Goal: Task Accomplishment & Management: Complete application form

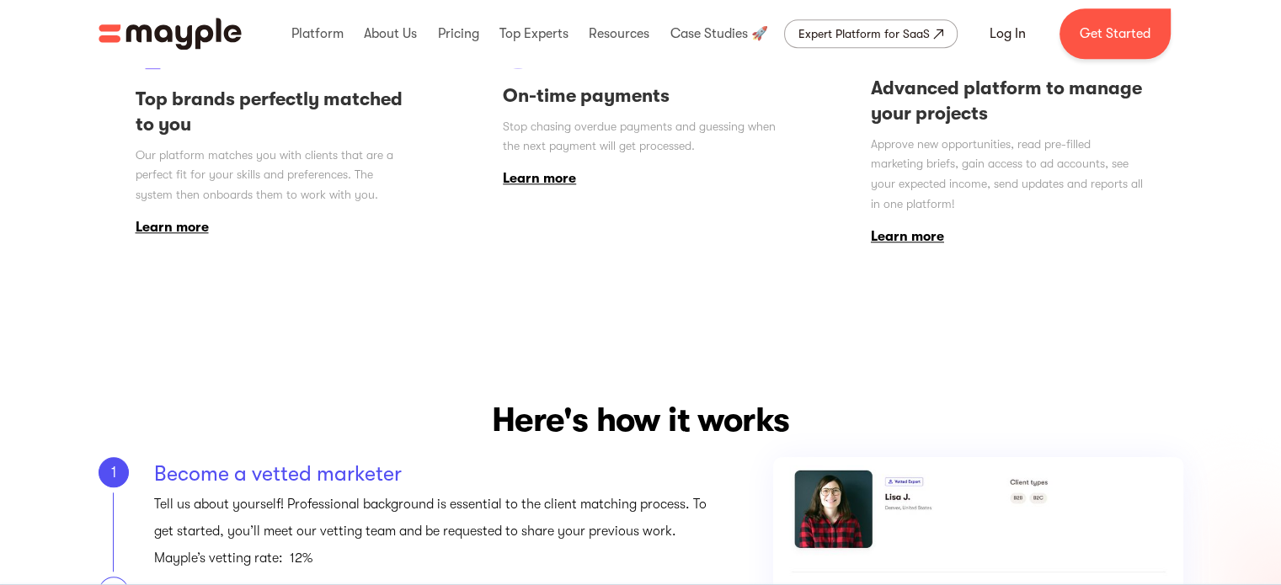
scroll to position [1684, 0]
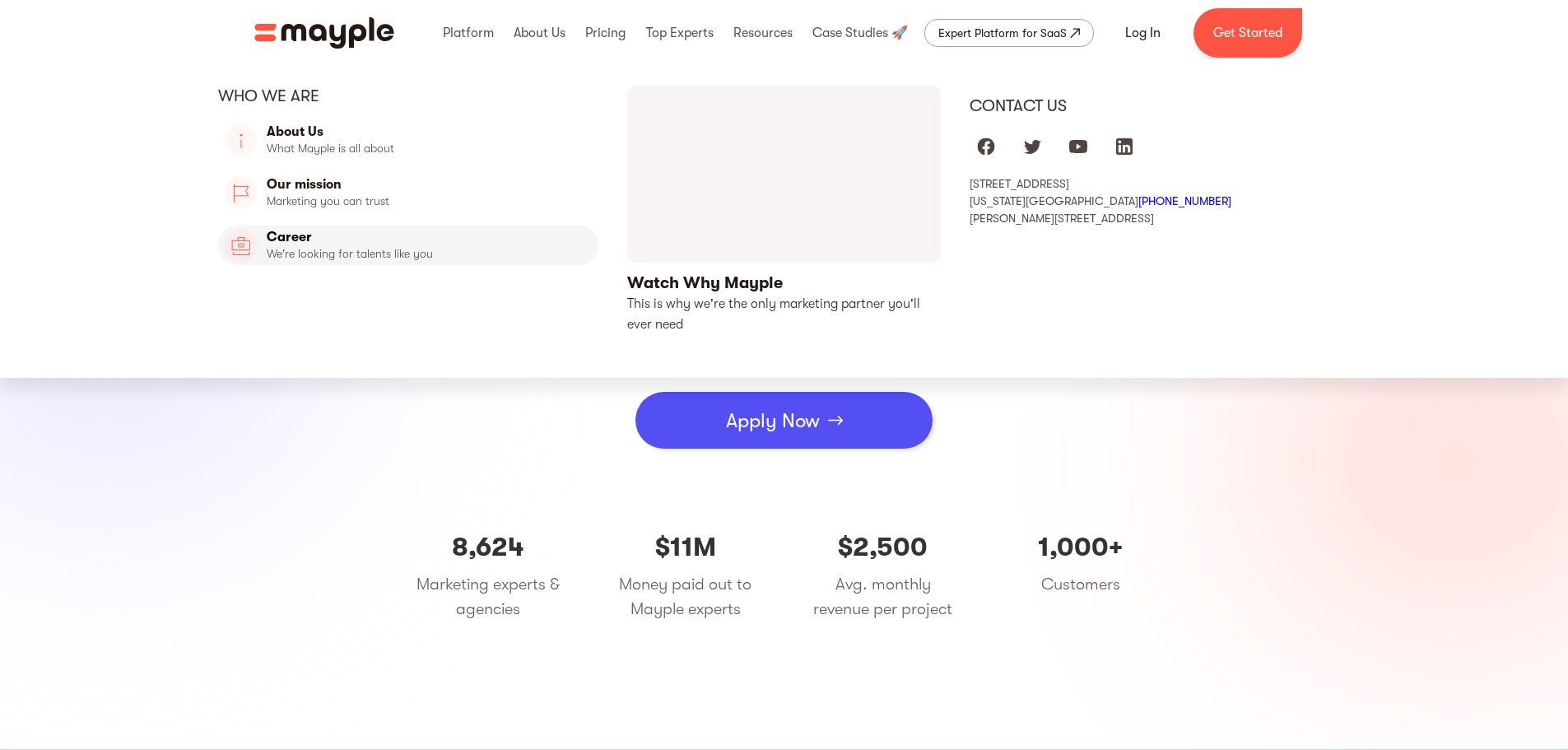
click at [321, 244] on link "Career" at bounding box center [409, 245] width 381 height 39
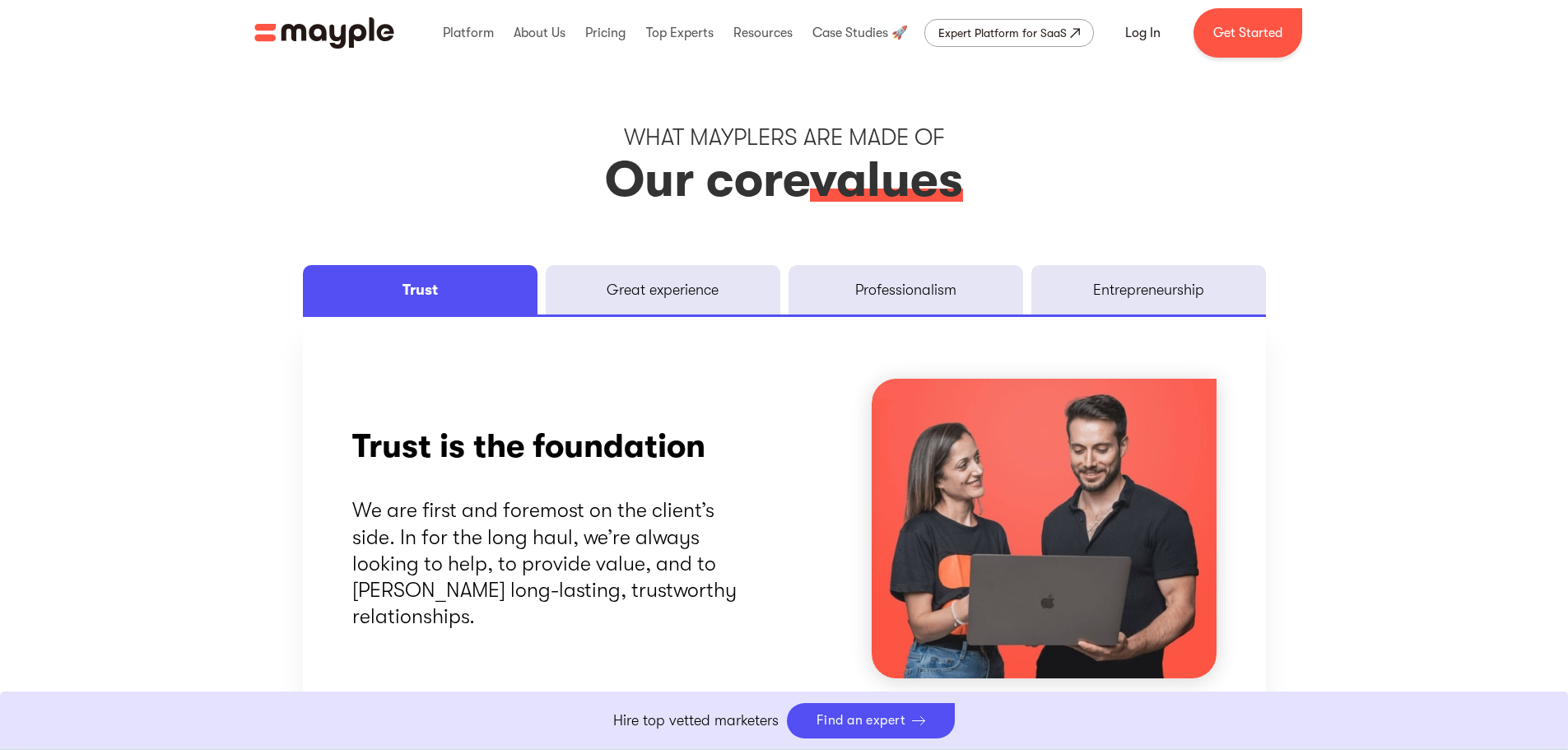
scroll to position [2058, 0]
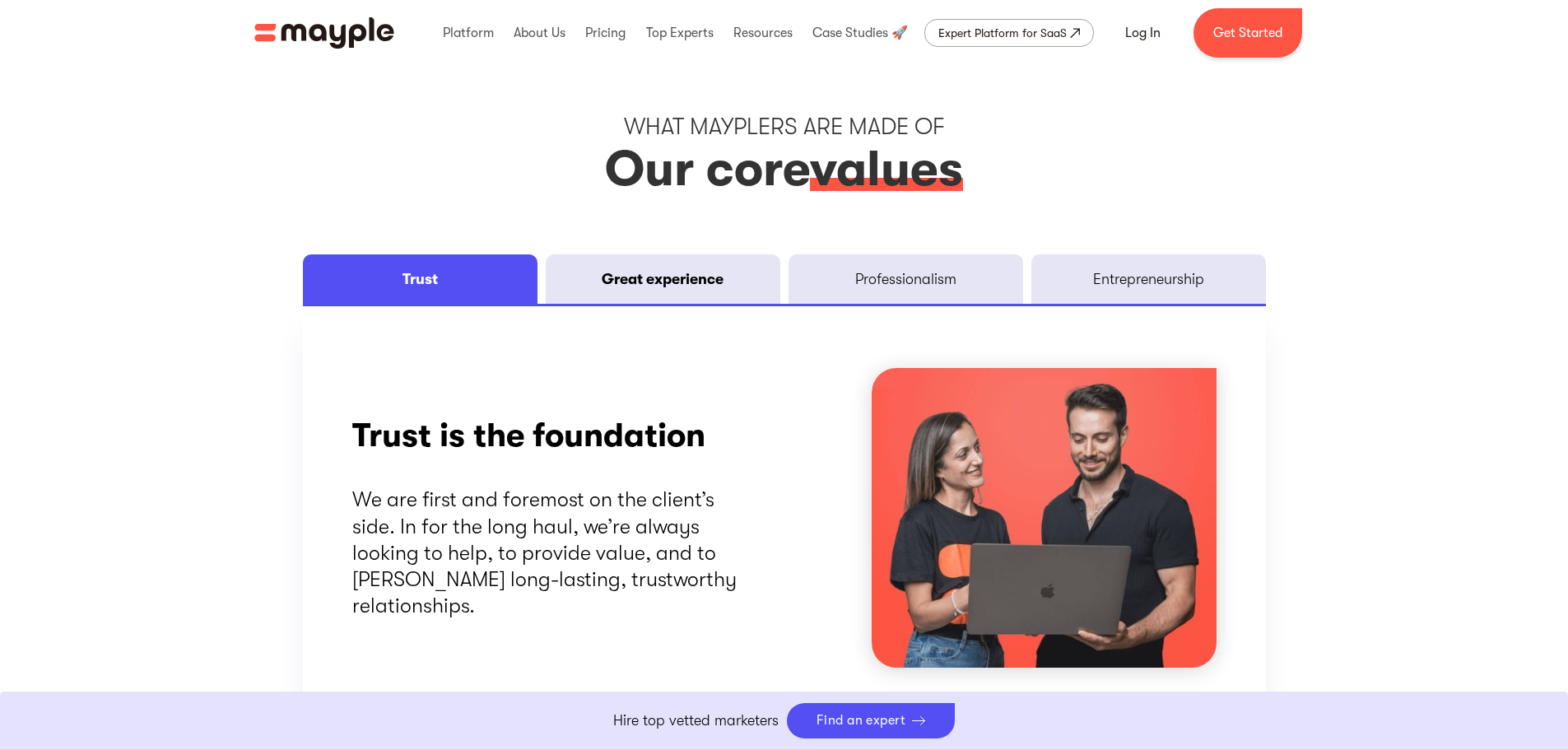
click at [667, 264] on link "Great experience" at bounding box center [663, 279] width 235 height 50
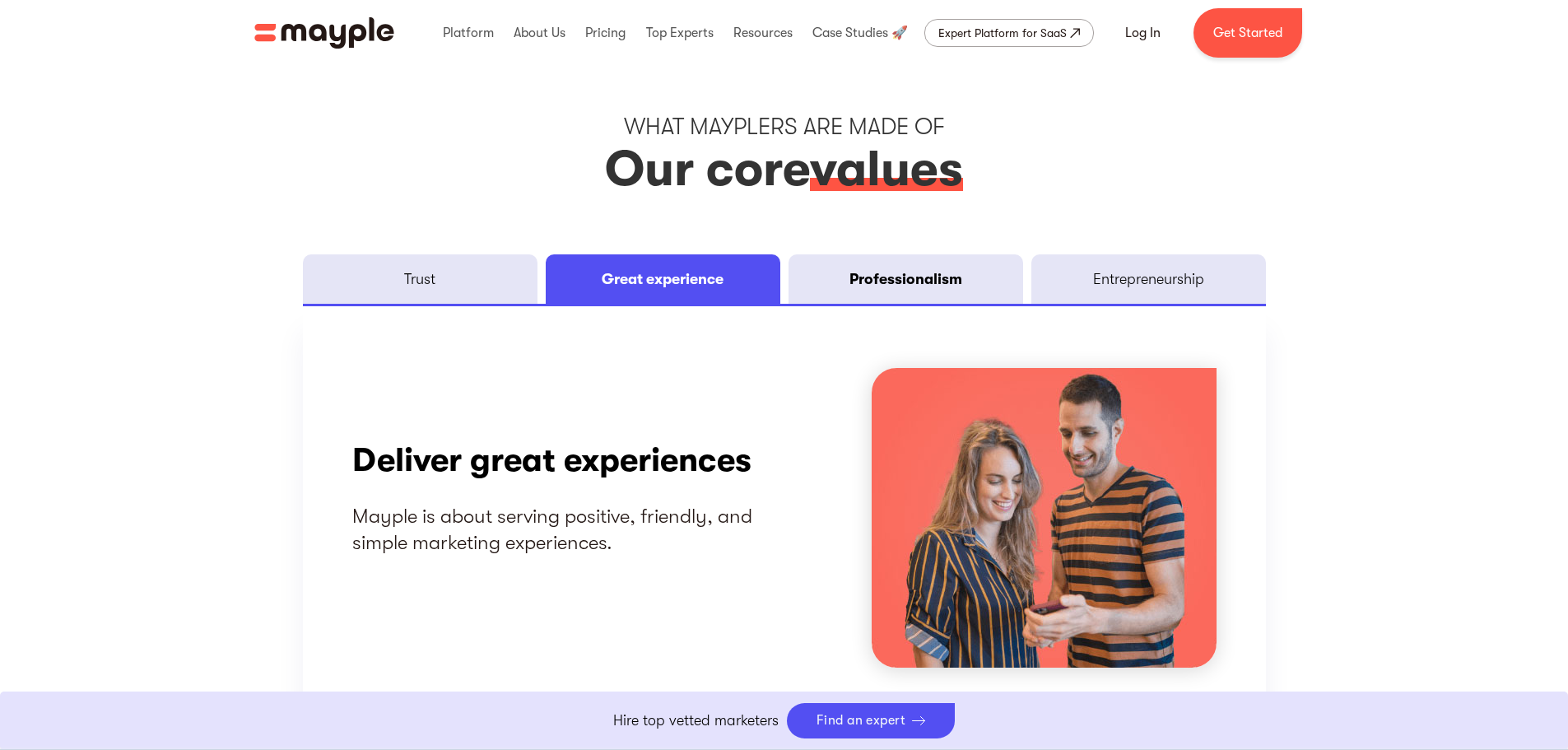
click at [898, 276] on div "Professionalism" at bounding box center [905, 279] width 112 height 20
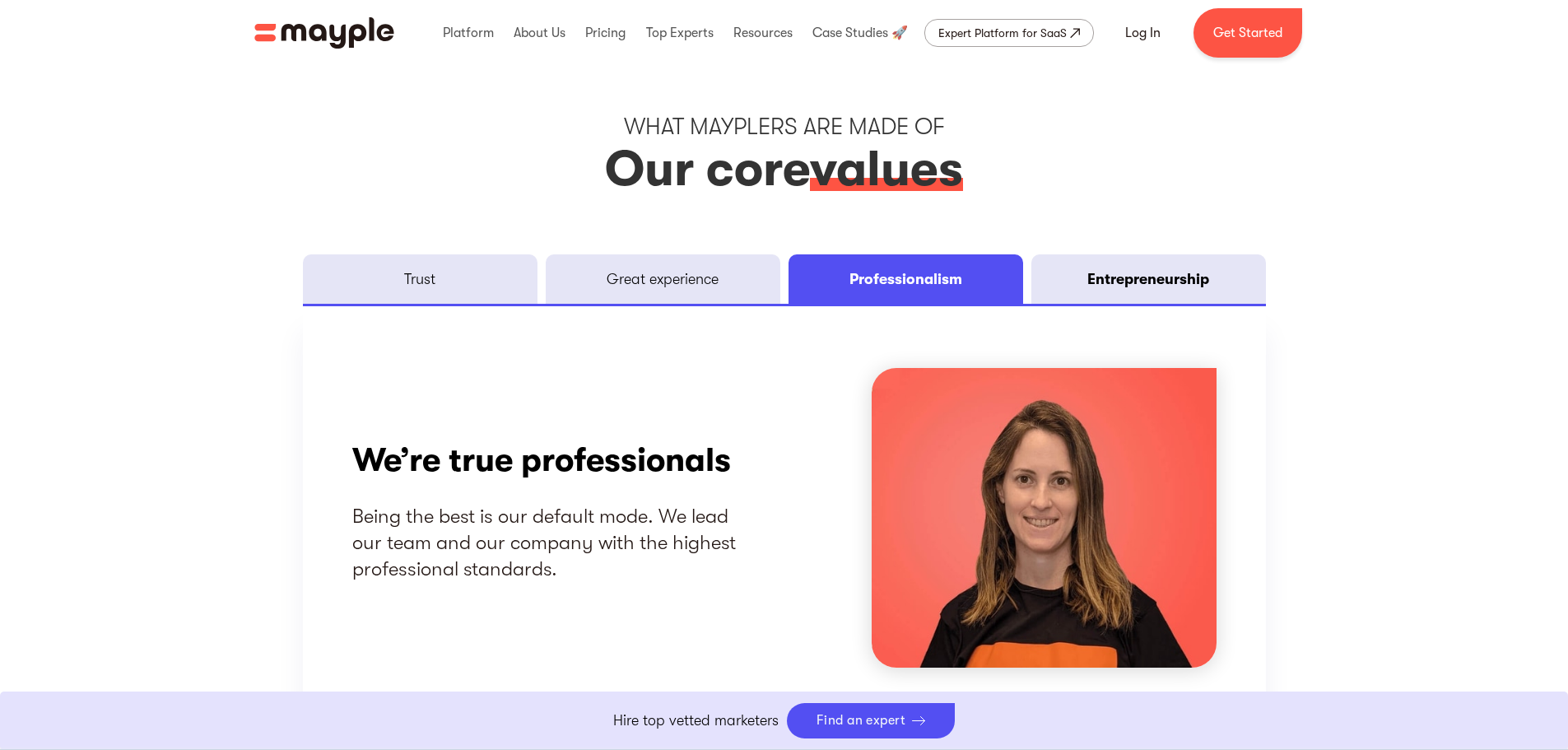
click at [1101, 276] on div "Entrepreneurship" at bounding box center [1148, 279] width 122 height 20
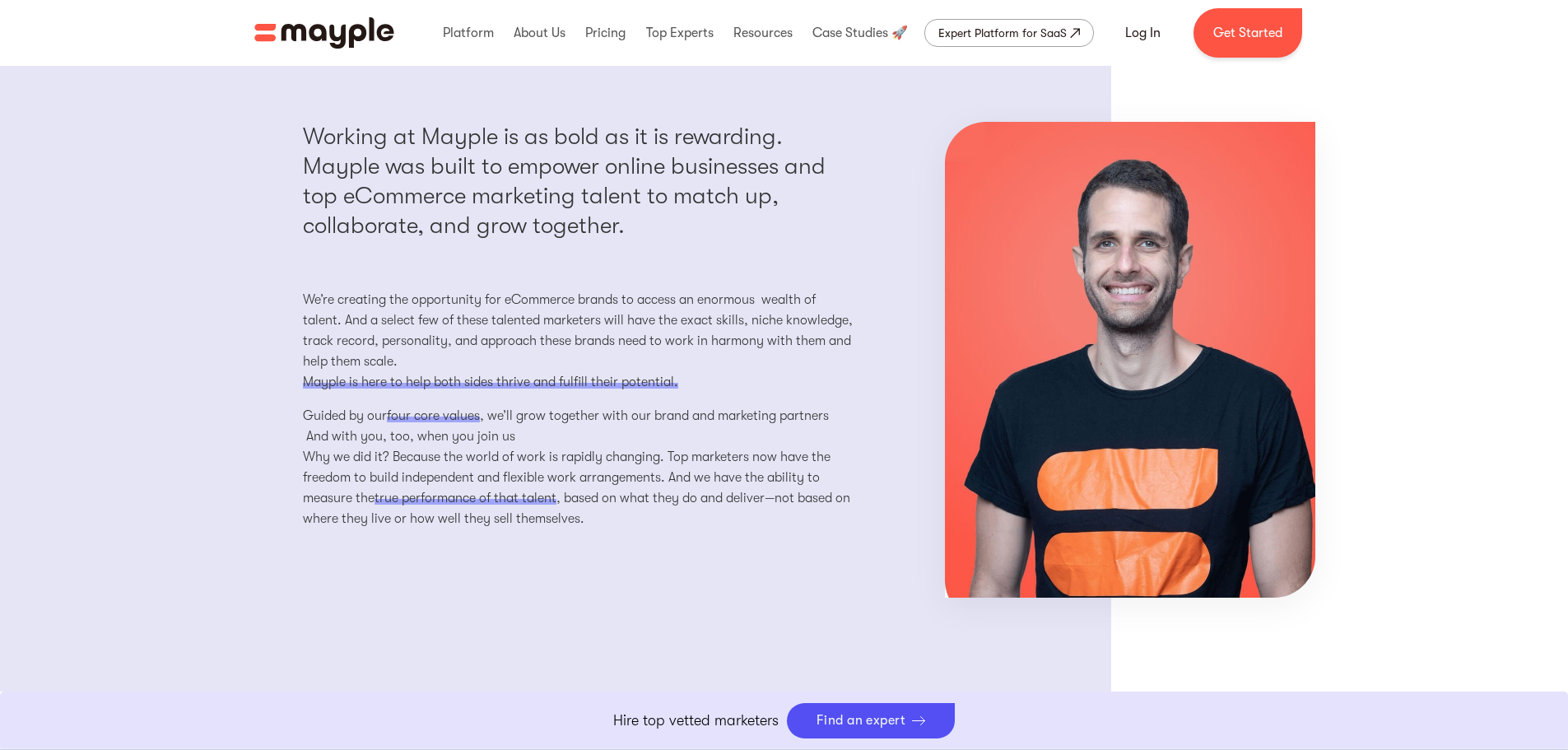
scroll to position [1400, 0]
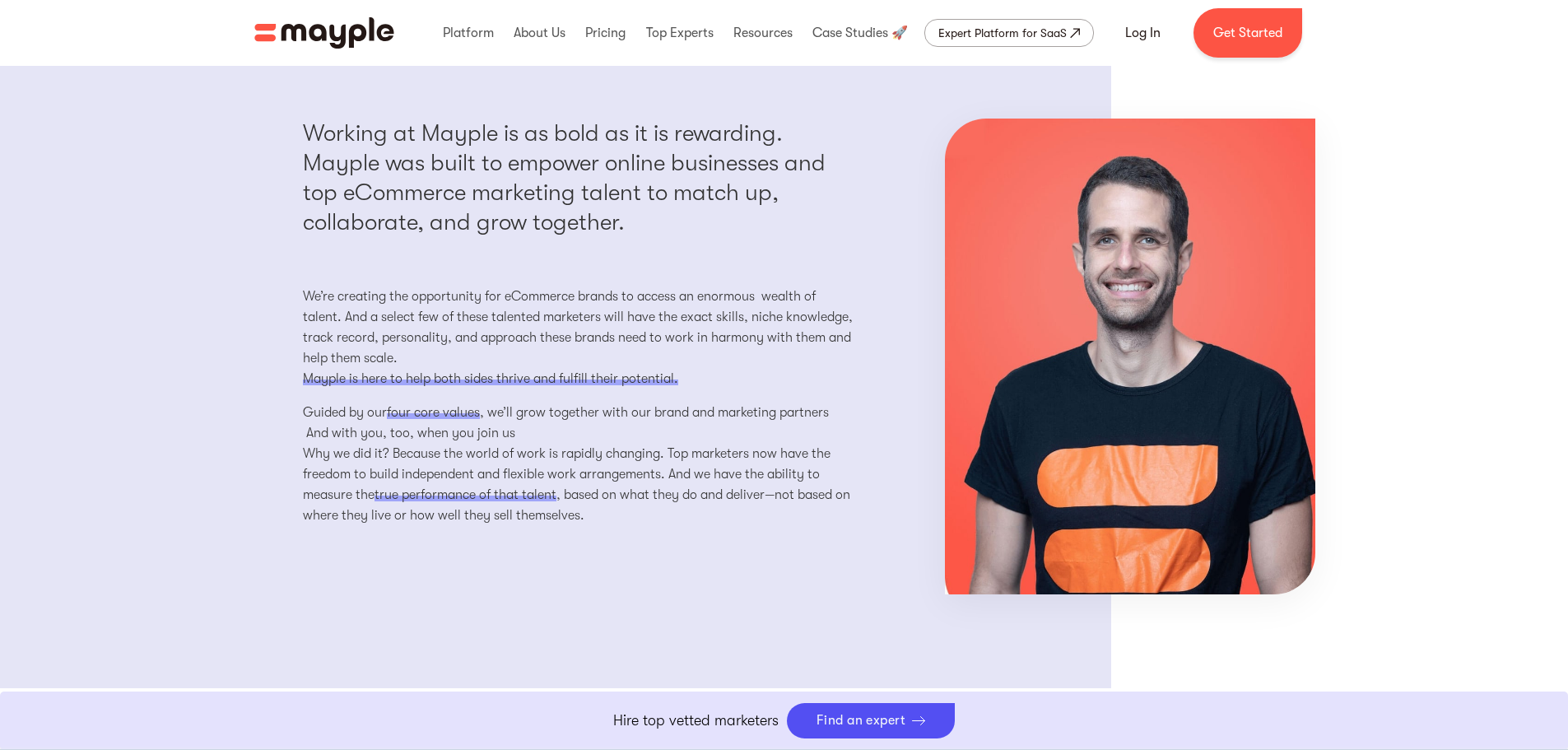
click at [532, 413] on p "Guided by our four core values , we’ll grow together with our brand and marketi…" at bounding box center [580, 423] width 553 height 41
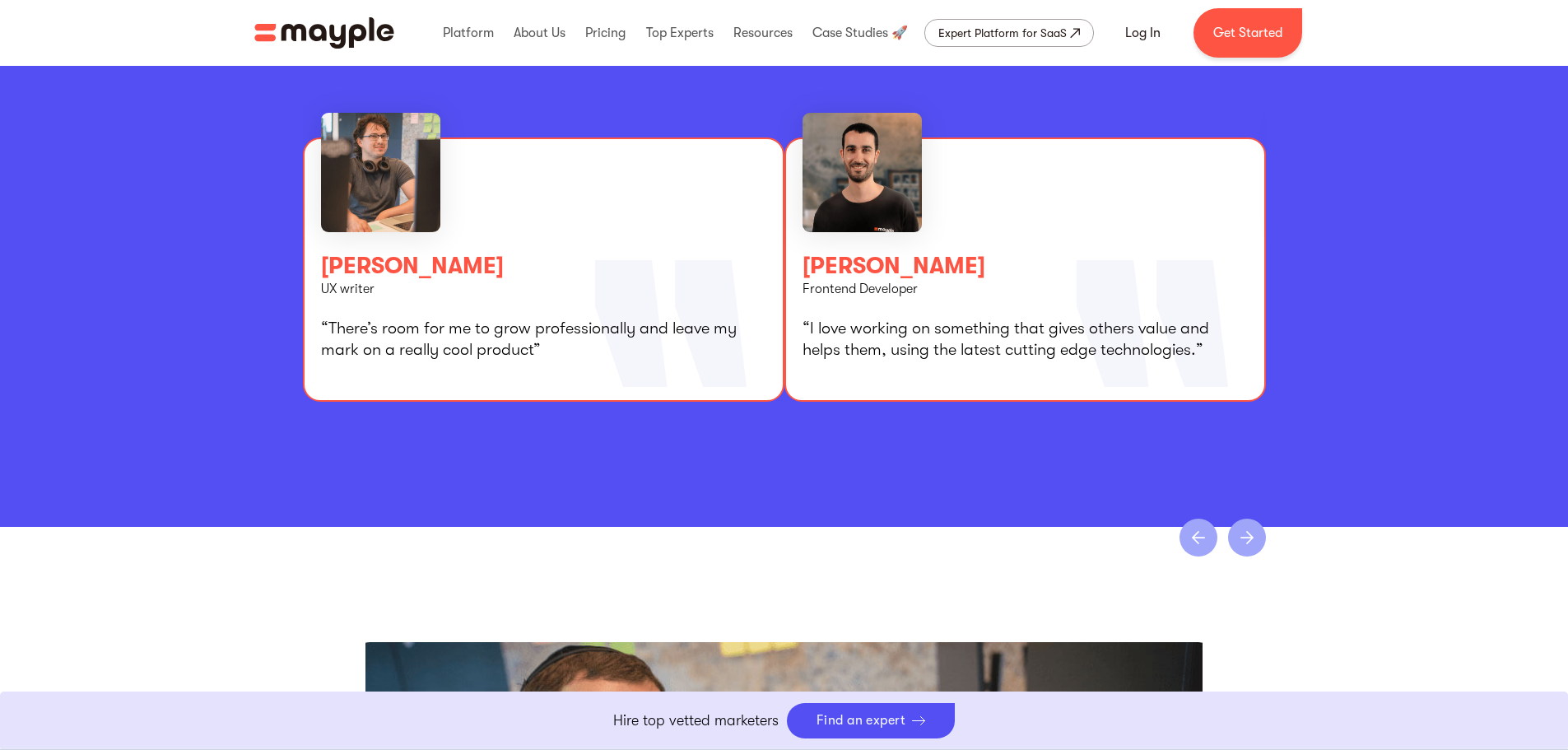
scroll to position [2965, 0]
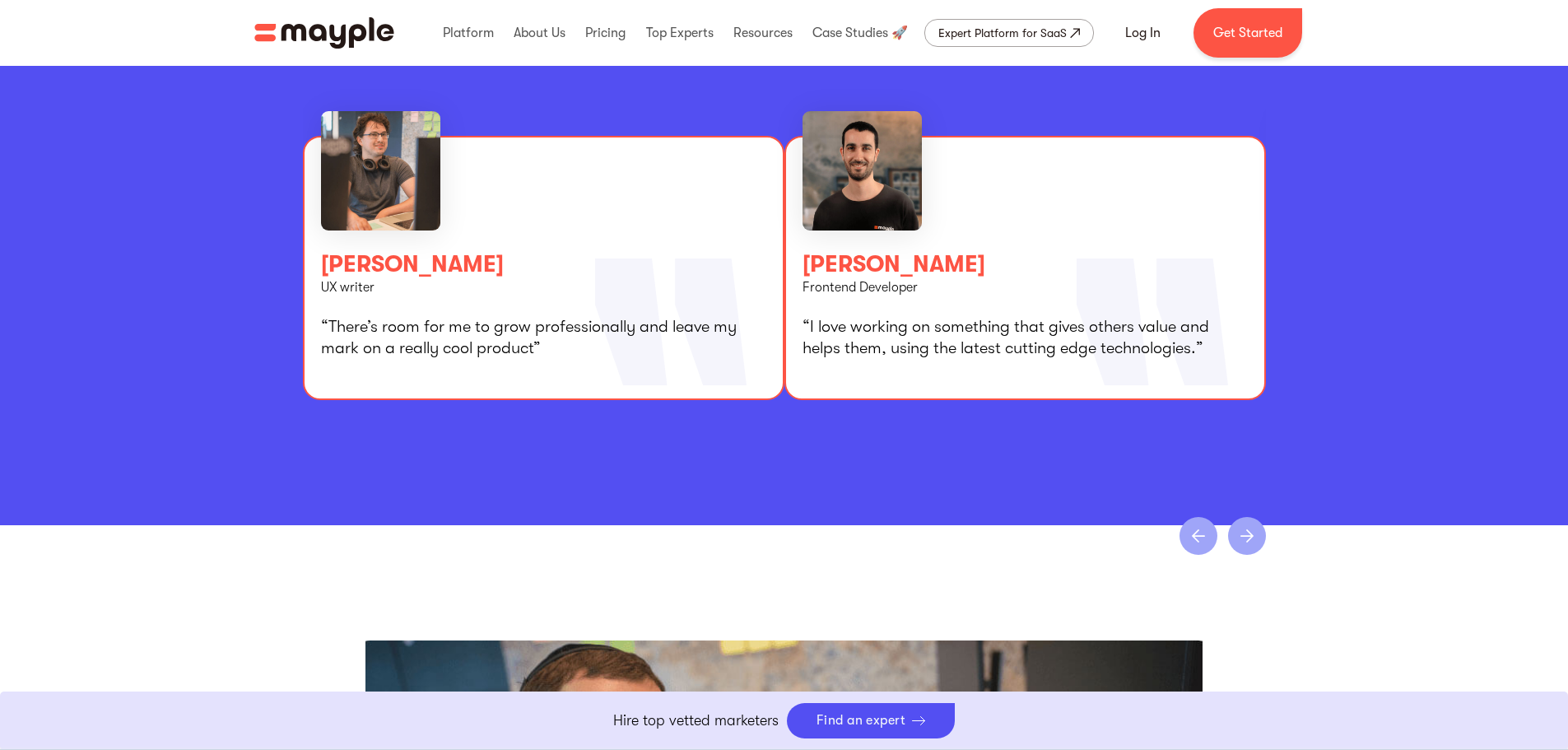
click at [1239, 531] on div "next slide" at bounding box center [1246, 536] width 38 height 38
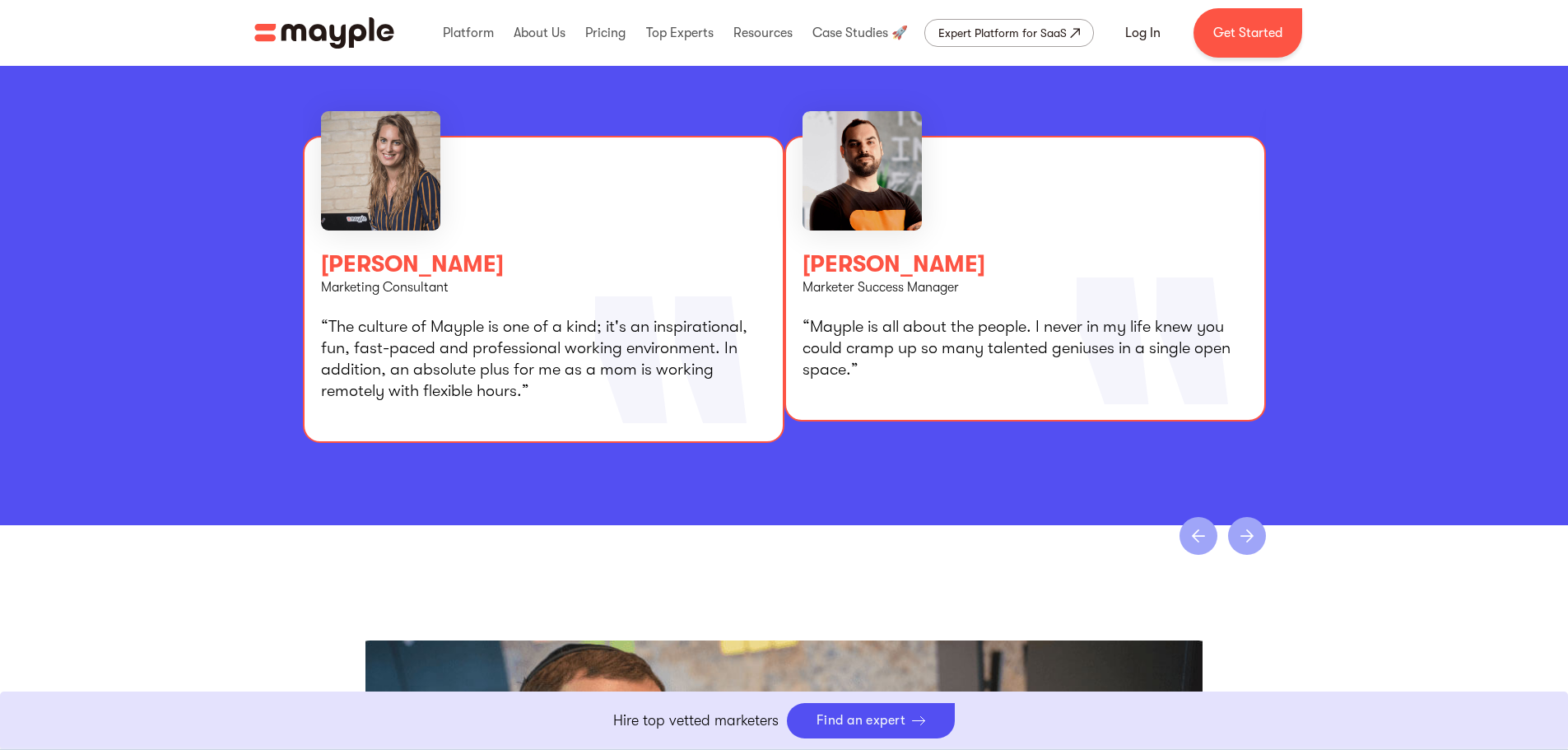
click at [1239, 531] on div "next slide" at bounding box center [1246, 536] width 38 height 38
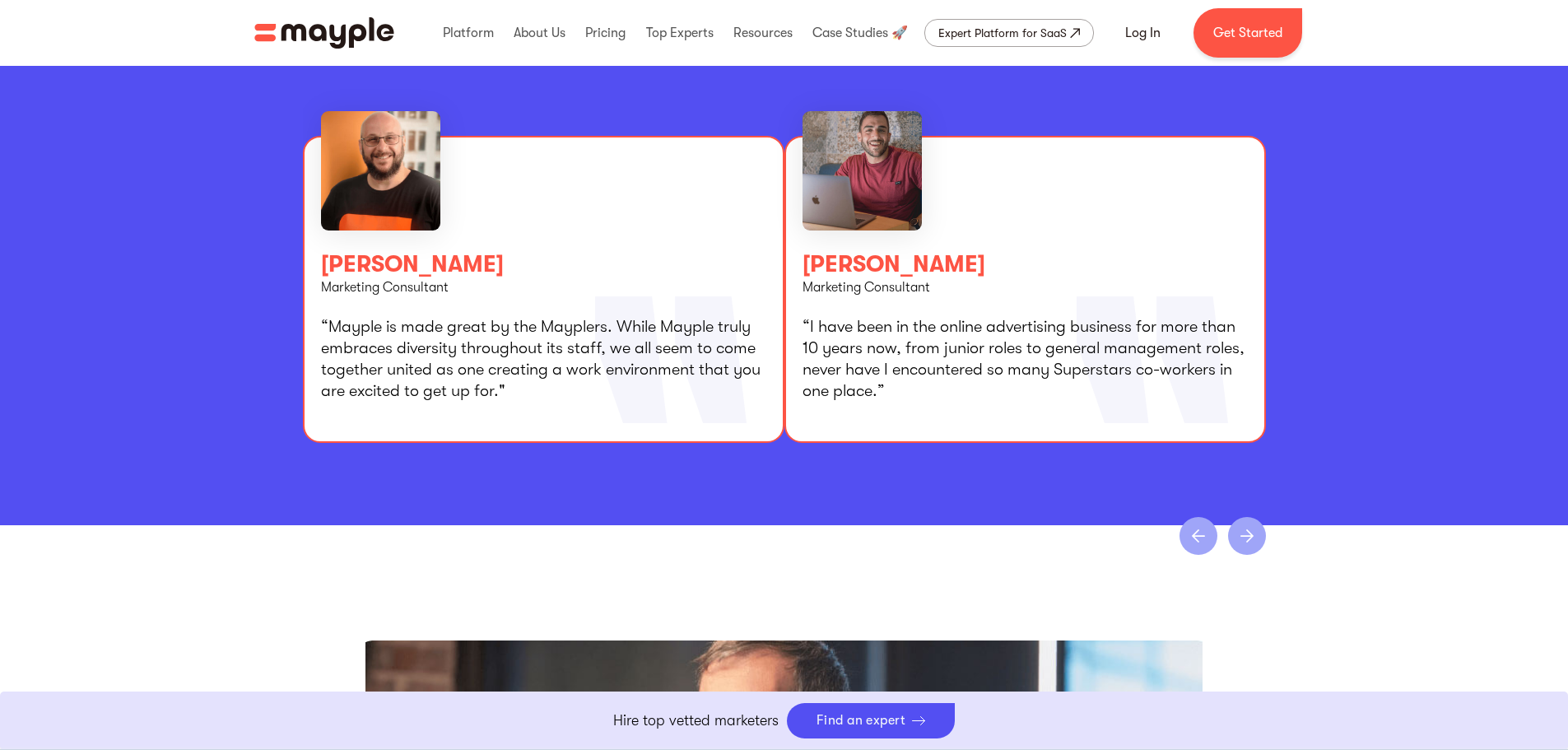
click at [1239, 531] on div "next slide" at bounding box center [1246, 536] width 38 height 38
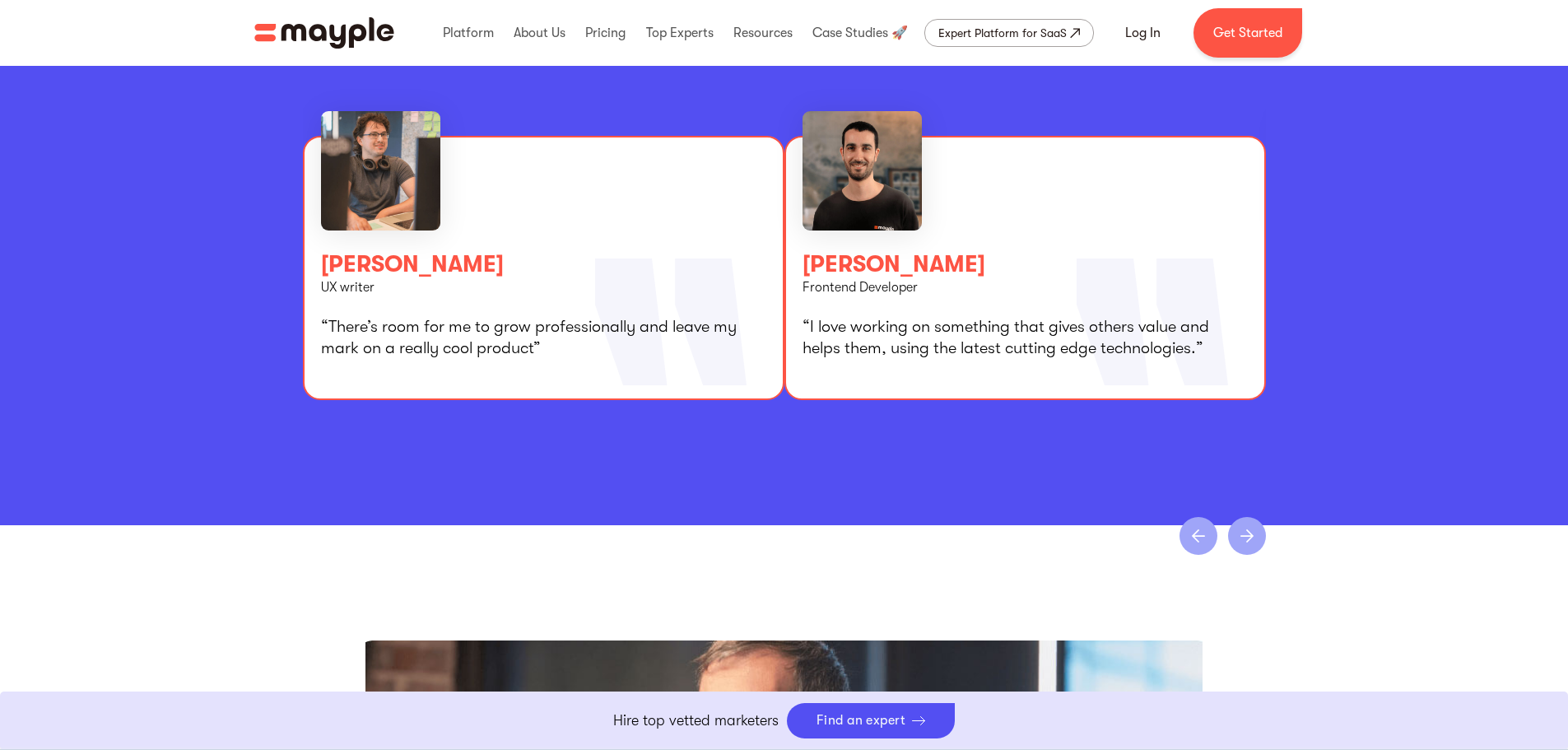
click at [1239, 531] on div "next slide" at bounding box center [1246, 536] width 38 height 38
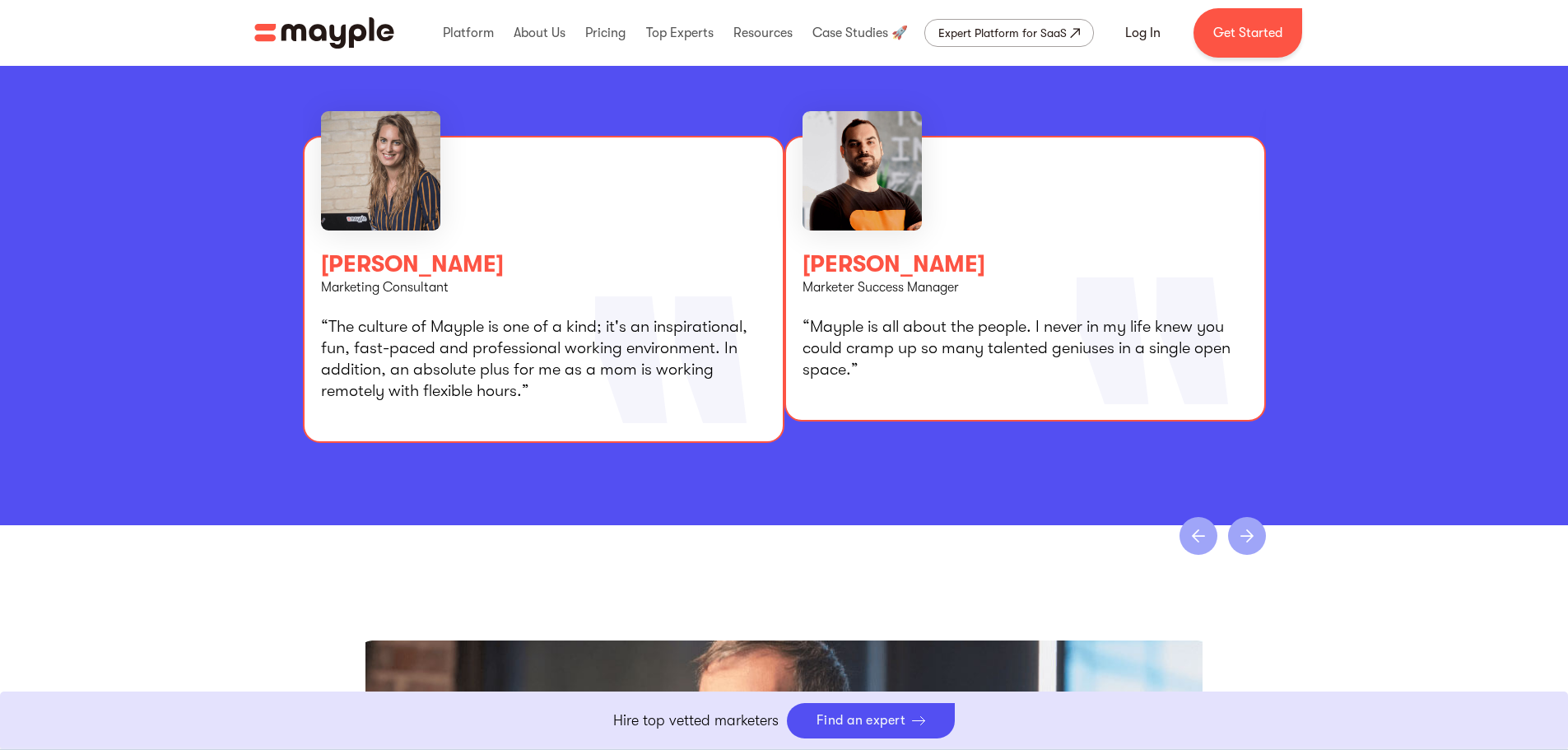
click at [1239, 531] on div "next slide" at bounding box center [1246, 536] width 38 height 38
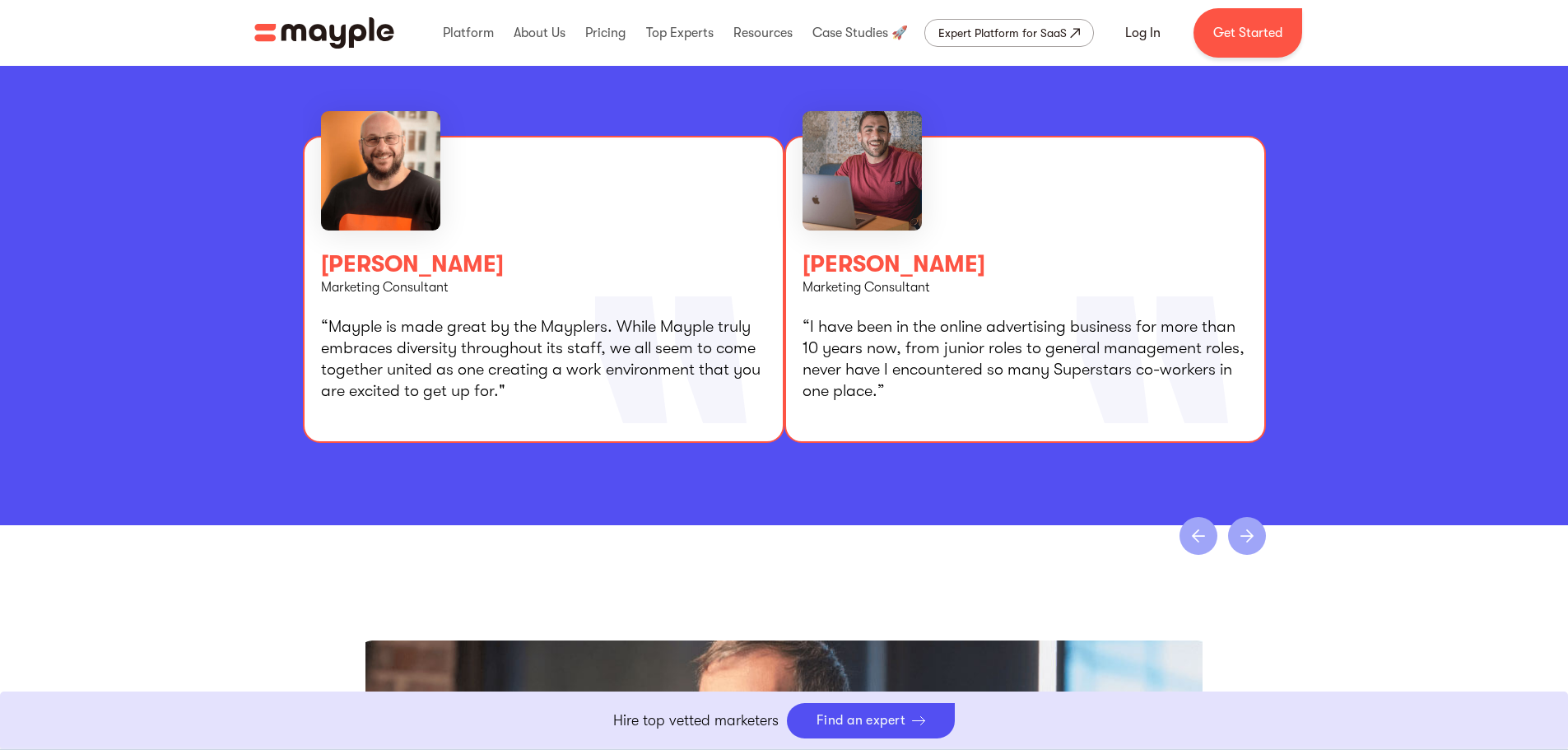
click at [1239, 531] on div "next slide" at bounding box center [1246, 536] width 38 height 38
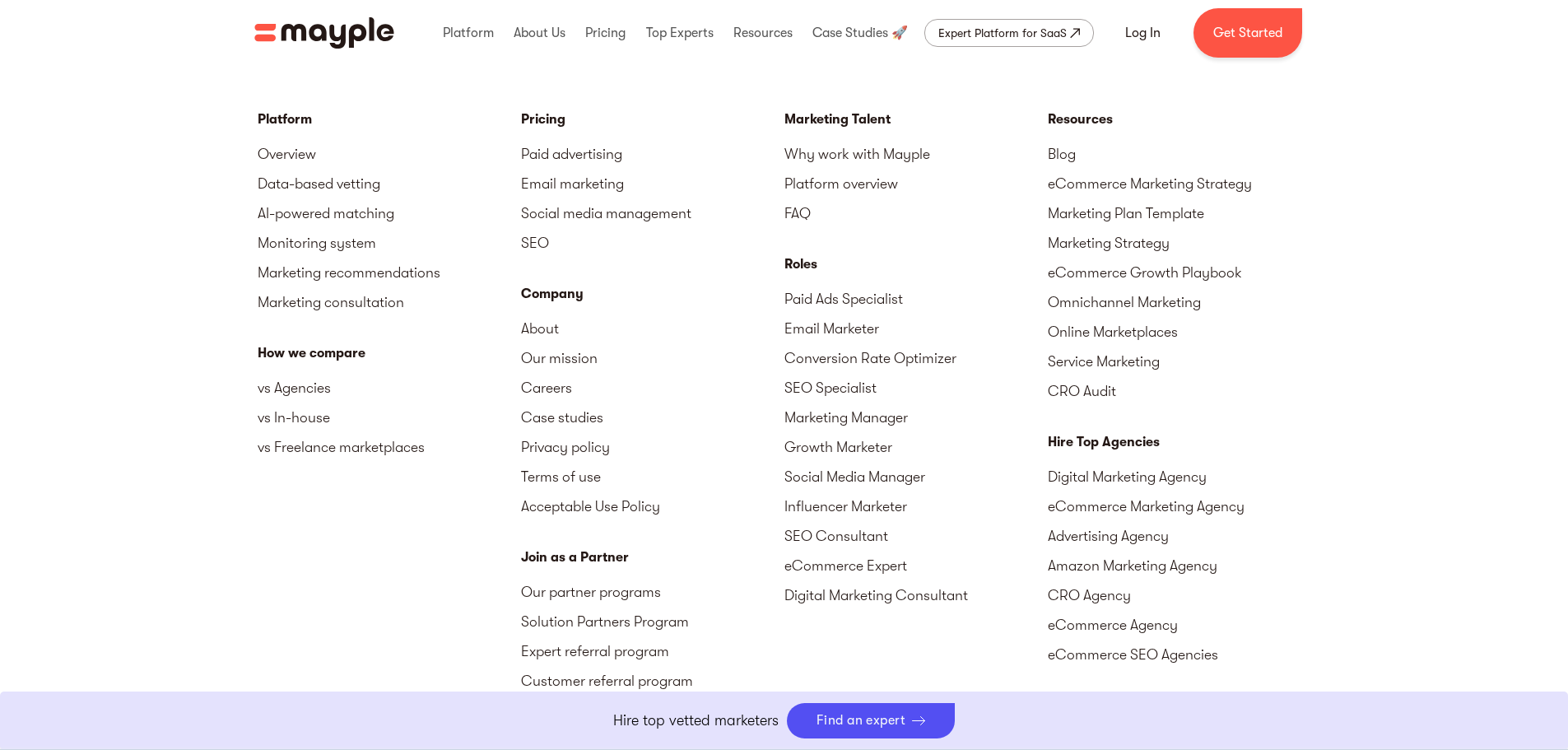
scroll to position [4035, 0]
click at [849, 299] on link "Paid Ads Specialist" at bounding box center [916, 296] width 263 height 29
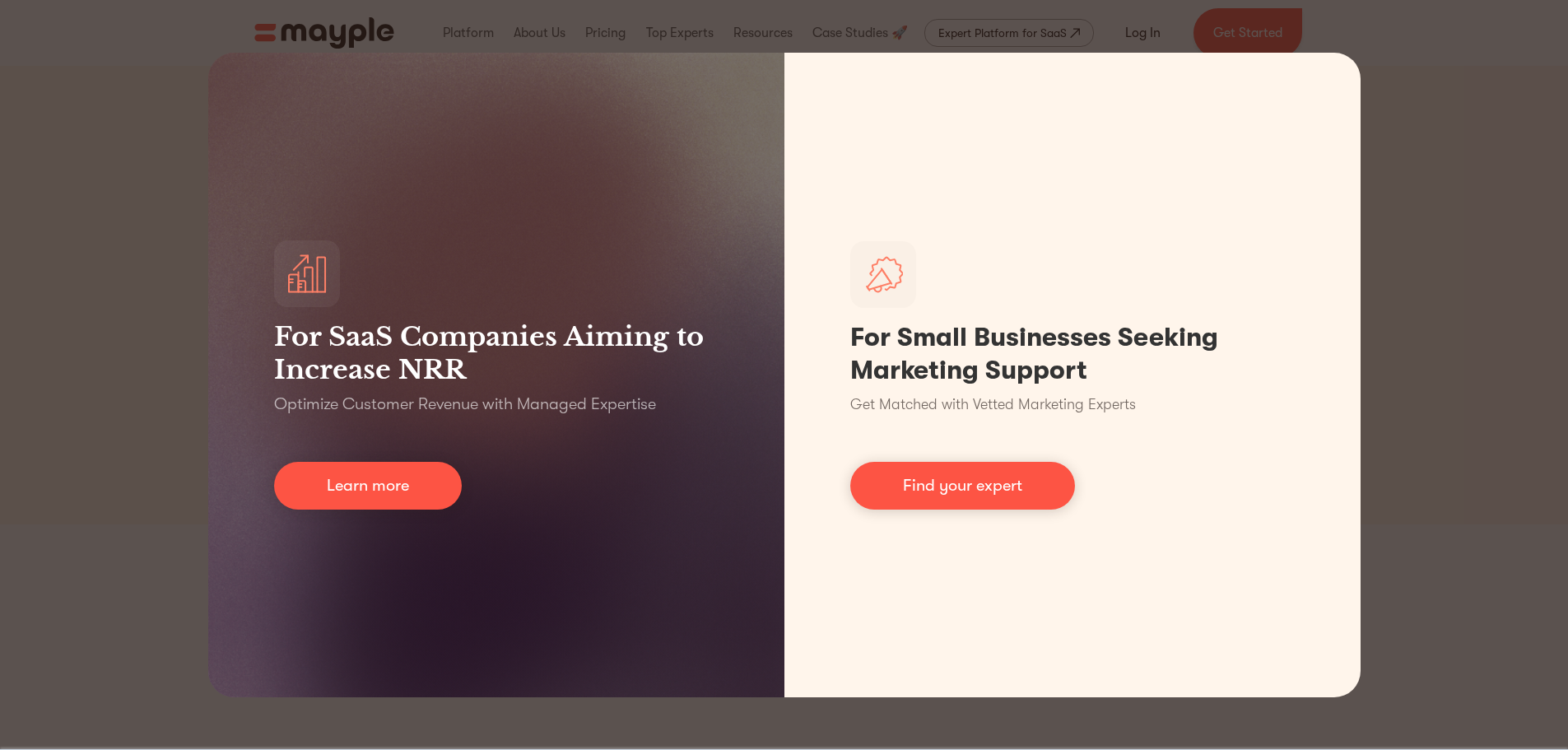
click at [1483, 357] on div "For SaaS Companies Aiming to Increase NRR Optimize Customer Revenue with Manage…" at bounding box center [784, 375] width 1568 height 750
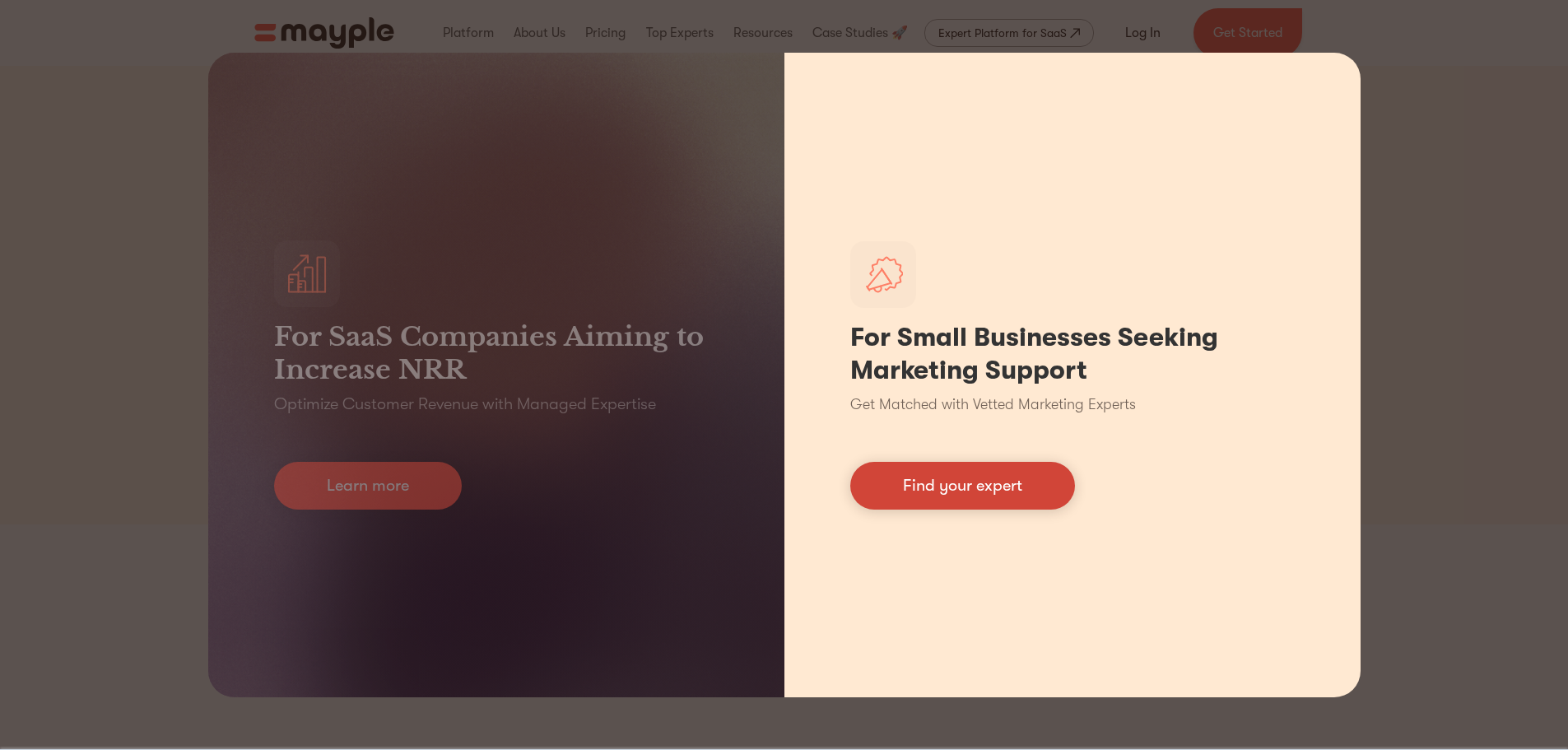
click at [958, 478] on link "Find your expert" at bounding box center [963, 485] width 225 height 48
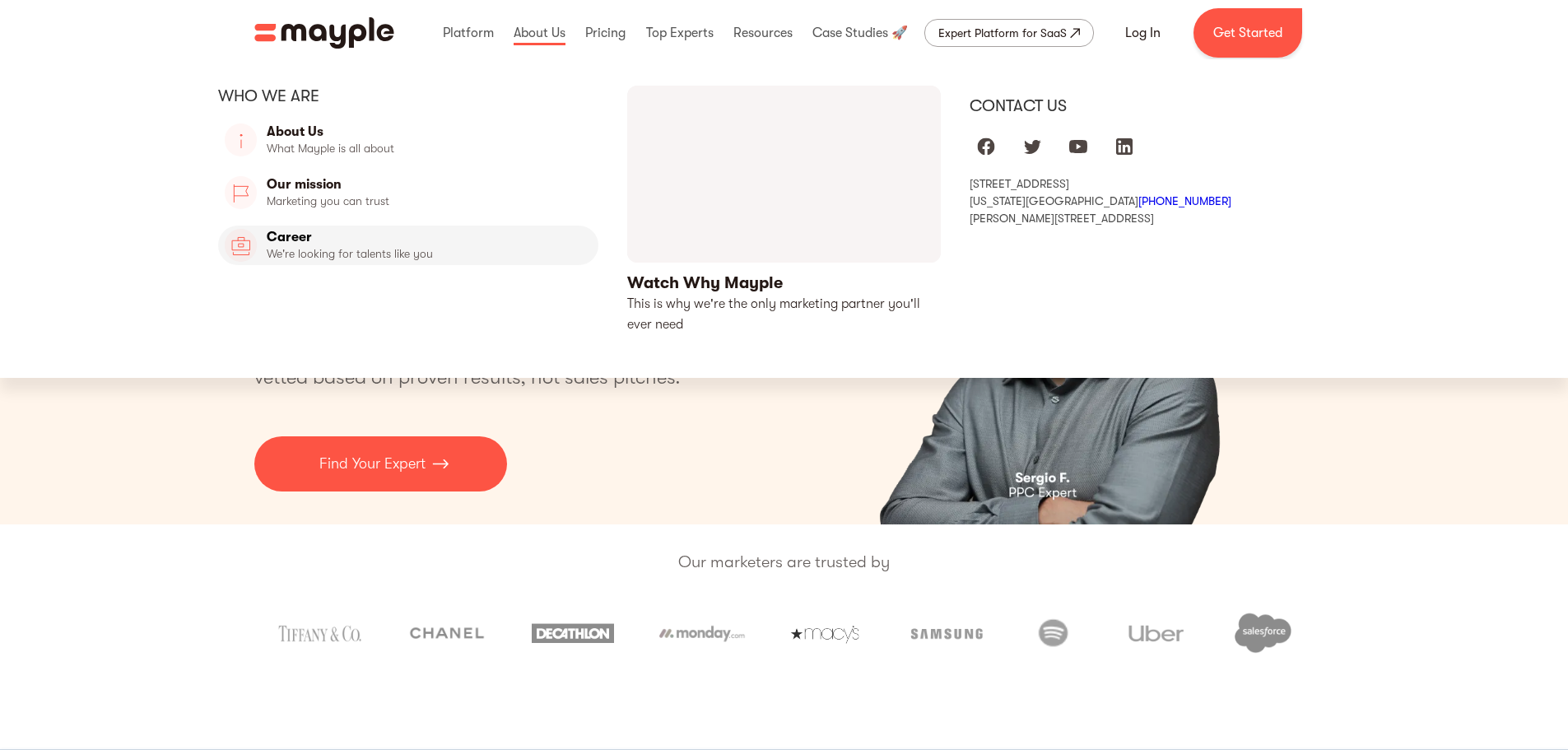
click at [298, 247] on link "Career" at bounding box center [409, 245] width 381 height 39
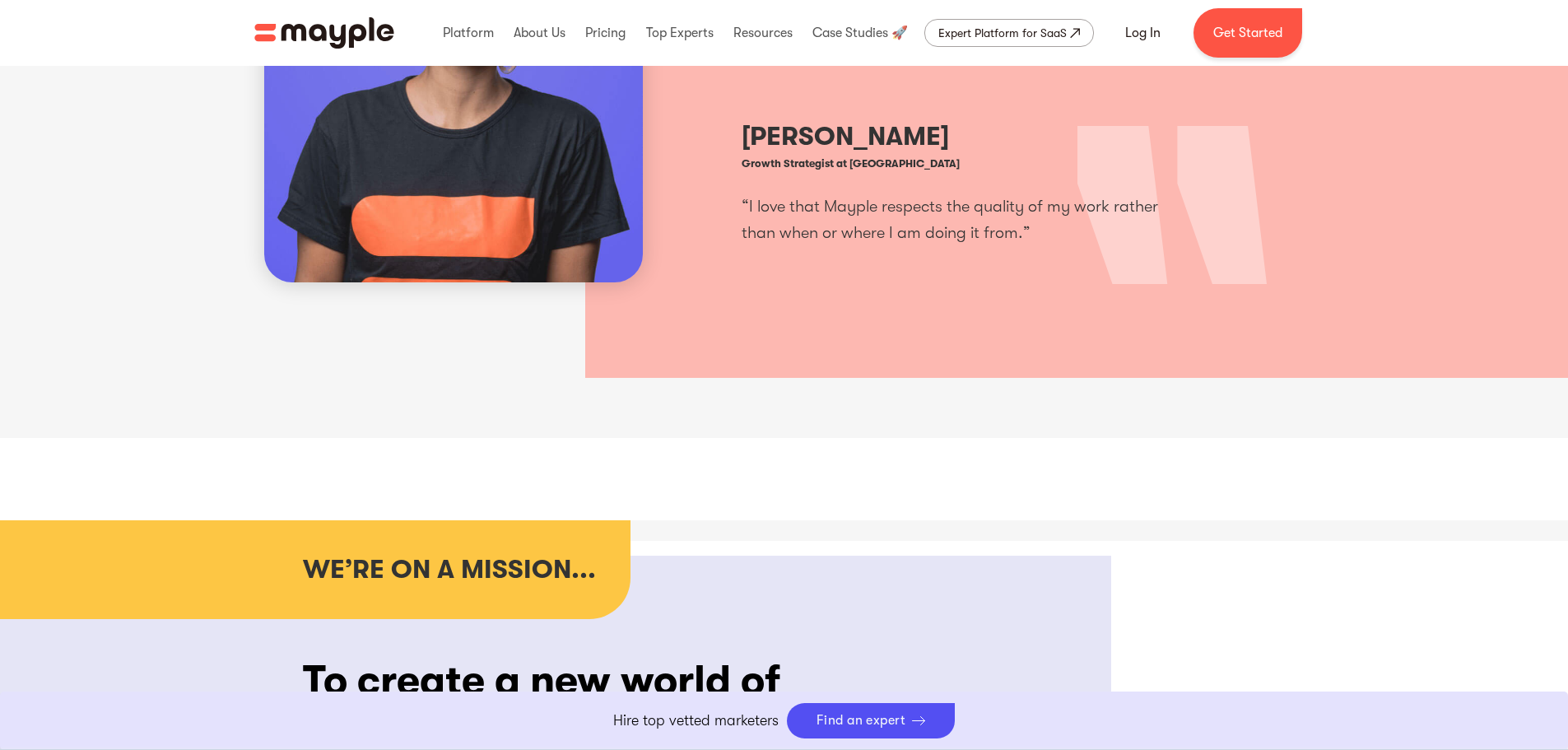
scroll to position [576, 0]
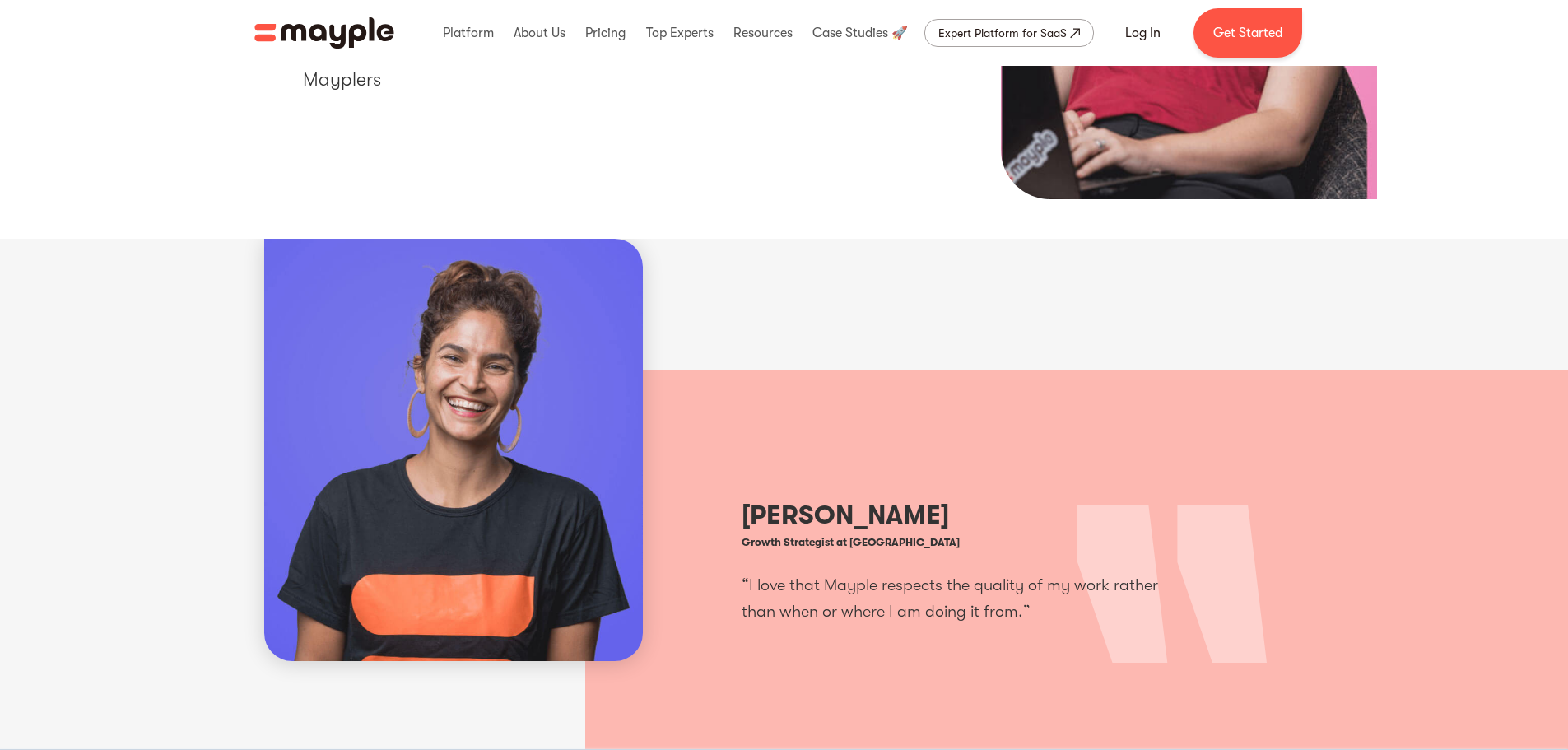
scroll to position [0, 0]
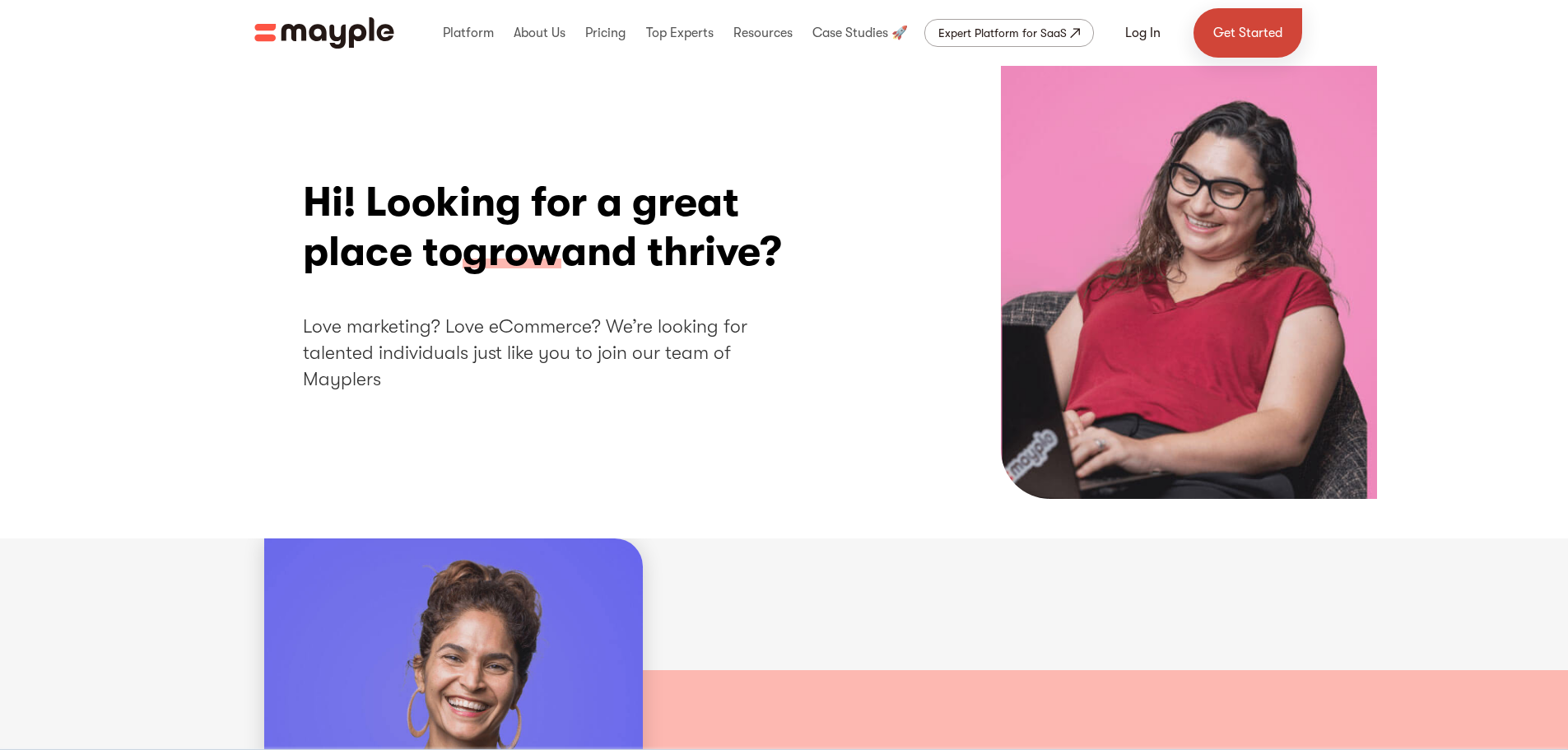
click at [1283, 34] on link "Get Started" at bounding box center [1247, 32] width 109 height 50
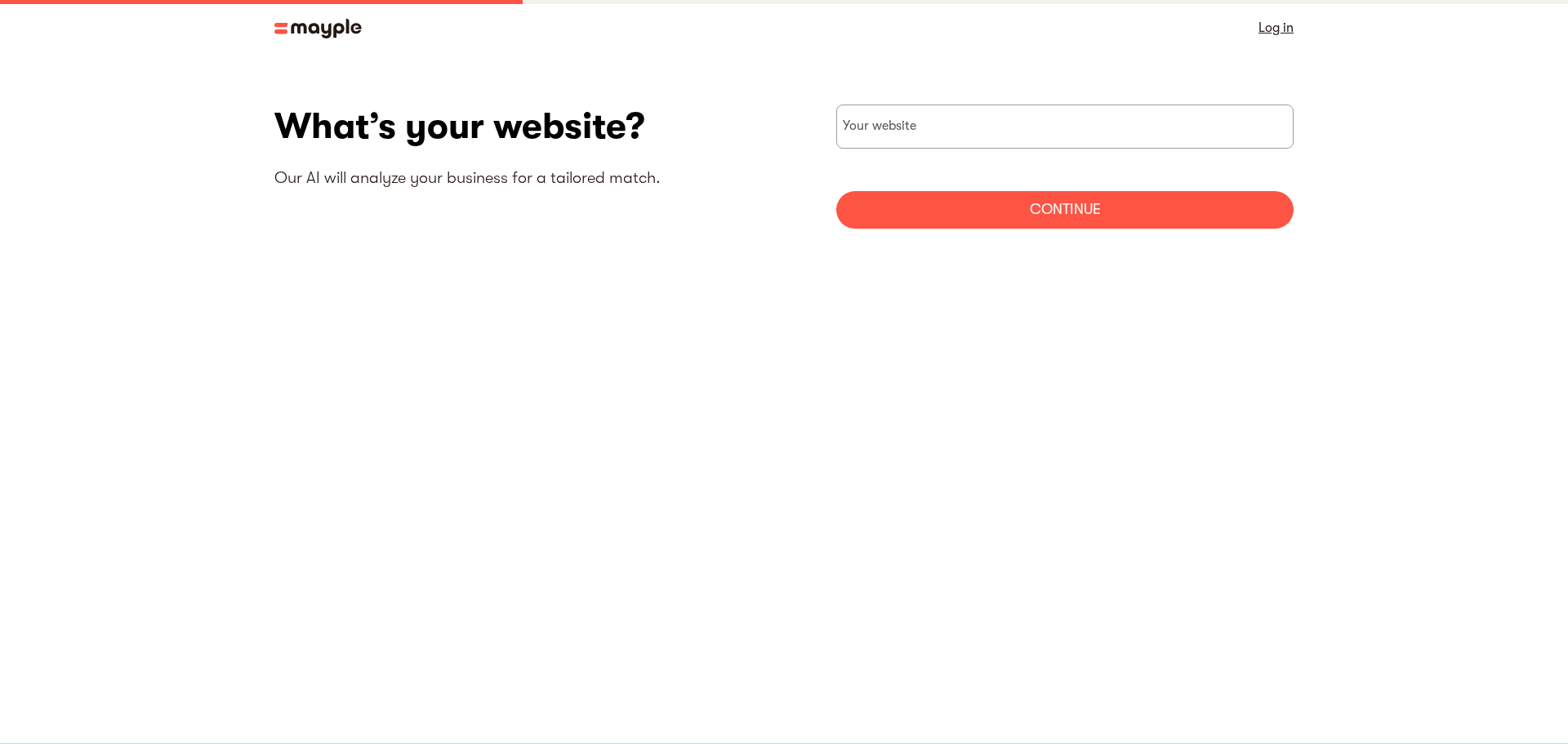
click at [297, 28] on img at bounding box center [318, 28] width 87 height 19
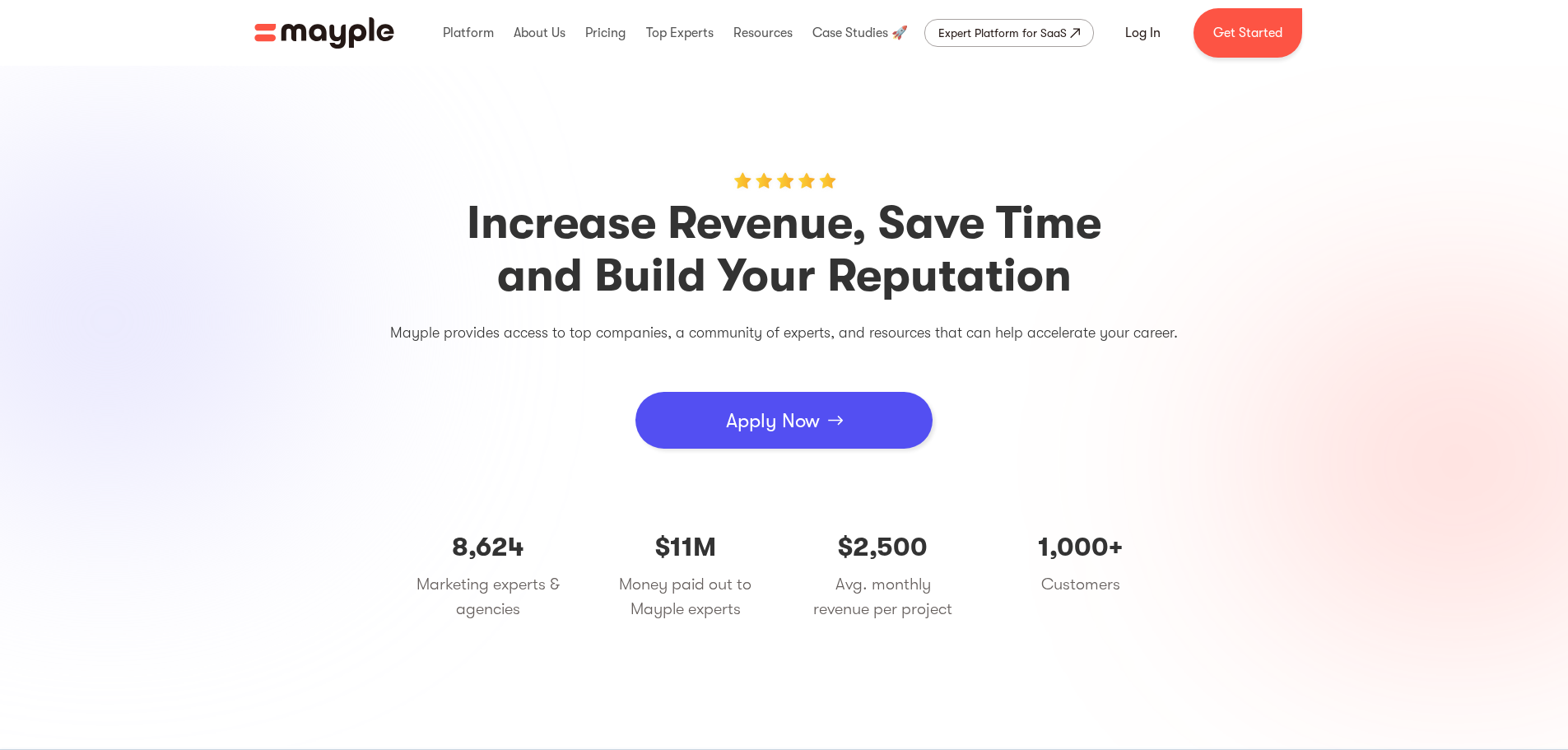
click at [741, 425] on div "Apply Now" at bounding box center [773, 420] width 94 height 50
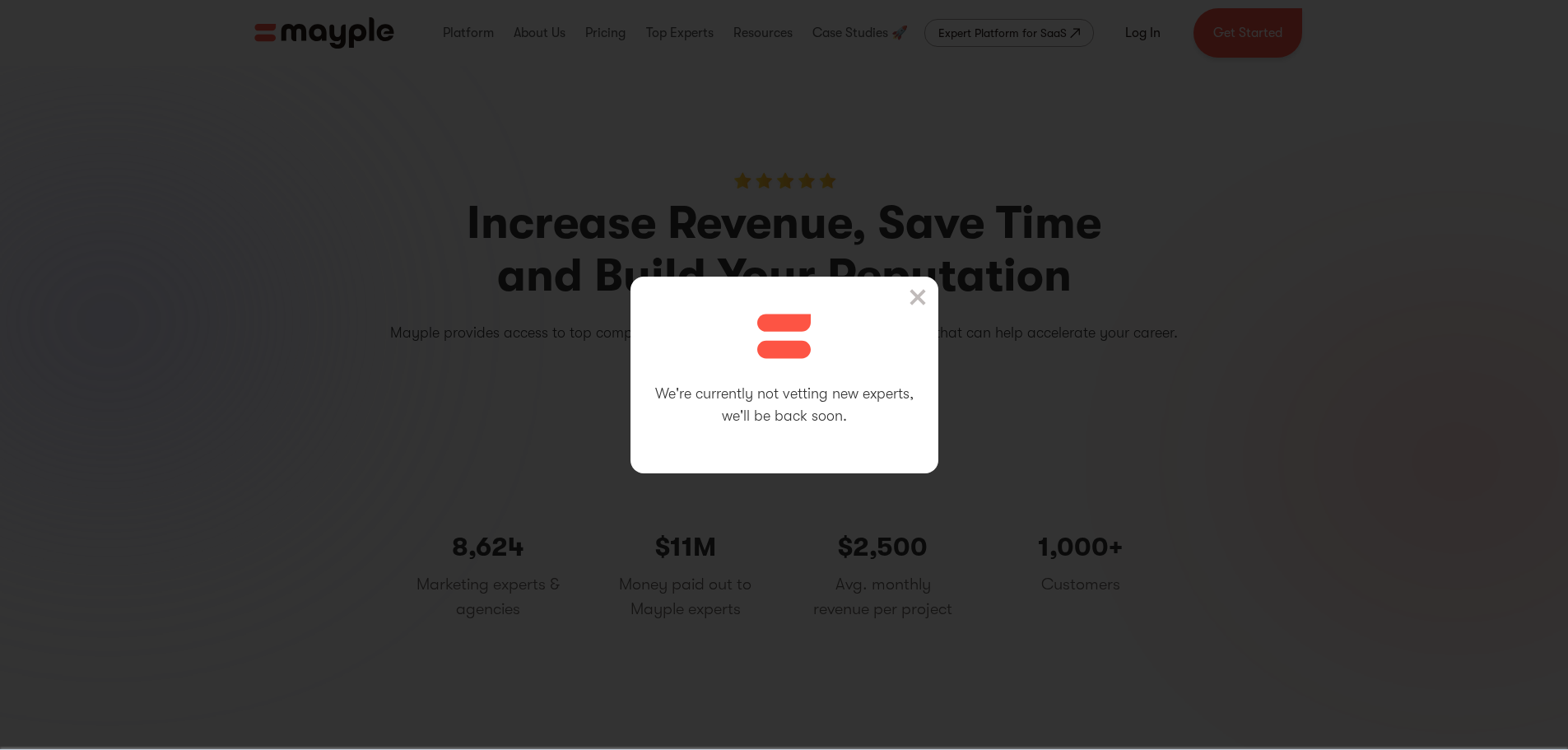
click at [1144, 401] on div "We're currently not vetting new experts, we'll be back soon." at bounding box center [784, 375] width 1568 height 750
